Goal: Task Accomplishment & Management: Use online tool/utility

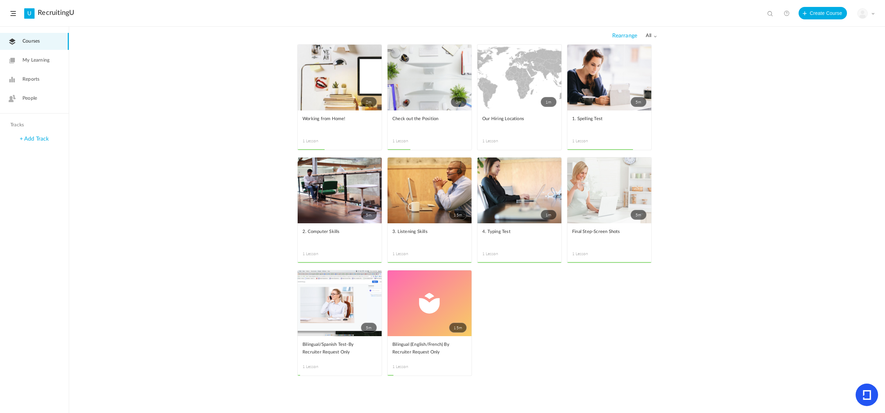
click at [873, 15] on span at bounding box center [872, 13] width 3 height 3
click at [749, 46] on div "2m Edit Delete Move to draft Remove Progress Working from Home! 1 Lesson This c…" at bounding box center [477, 228] width 816 height 368
click at [609, 197] on link "5m" at bounding box center [609, 190] width 84 height 66
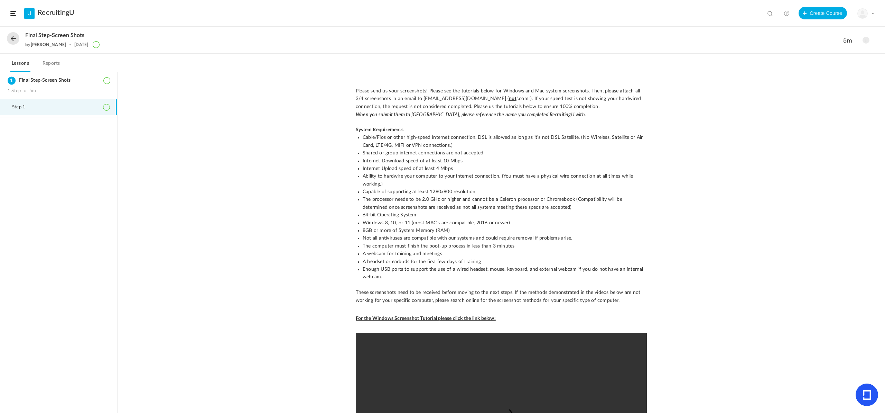
click at [869, 39] on span at bounding box center [866, 40] width 7 height 7
click at [812, 53] on link "Edit" at bounding box center [836, 55] width 65 height 13
